Goal: Task Accomplishment & Management: Use online tool/utility

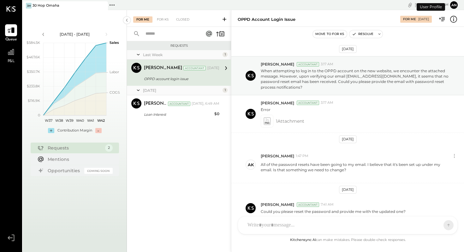
scroll to position [30, 0]
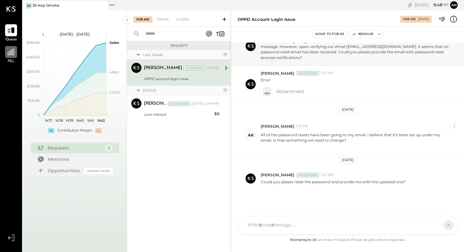
click at [7, 55] on icon at bounding box center [11, 52] width 8 height 8
